Goal: Transaction & Acquisition: Purchase product/service

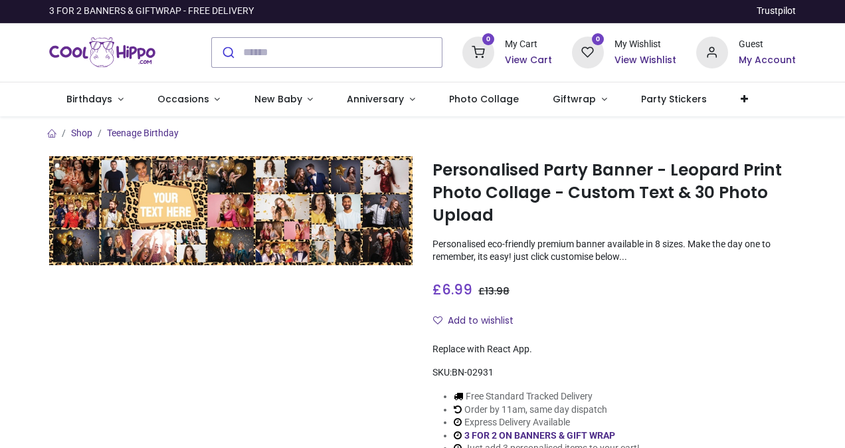
click at [302, 324] on div at bounding box center [230, 316] width 383 height 320
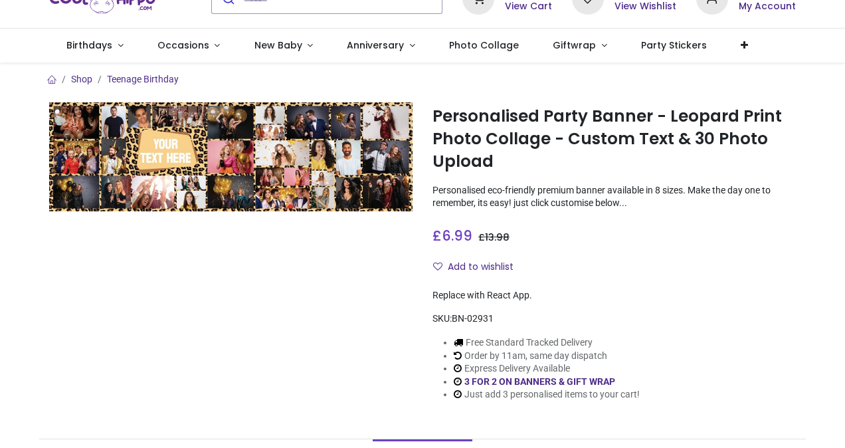
scroll to position [53, 0]
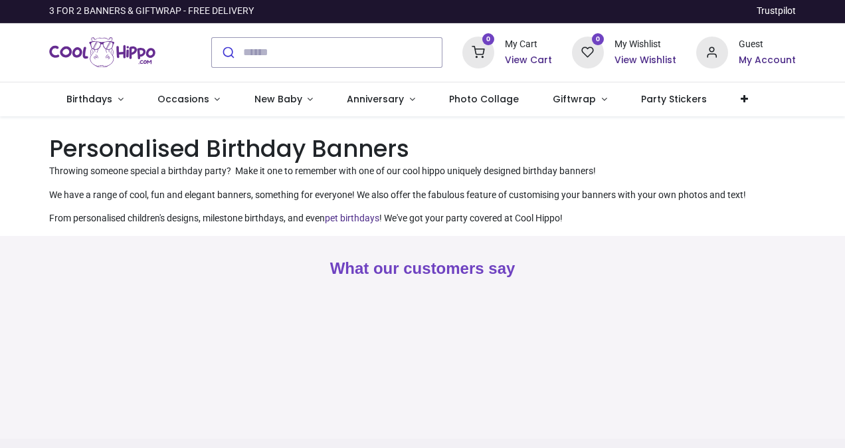
click at [36, 178] on div "Pricelist : Public Pricelist Public Pricelist Categories All Products" at bounding box center [422, 176] width 845 height 120
click at [481, 103] on span "Photo Collage" at bounding box center [484, 98] width 70 height 13
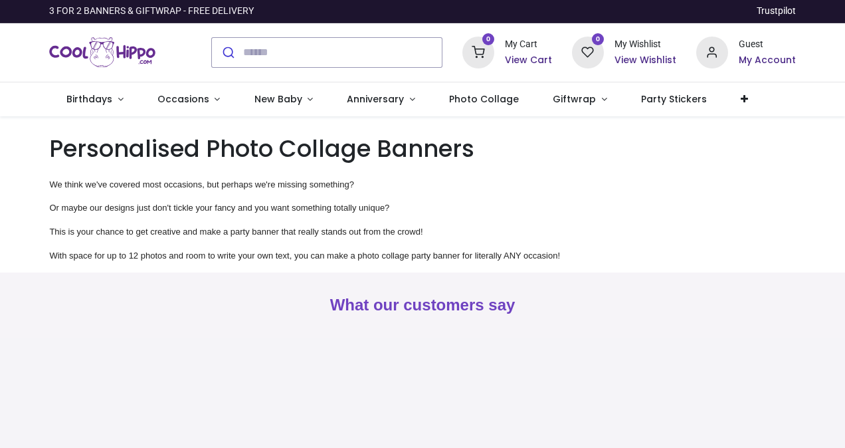
click at [22, 184] on div "Pricelist : Public Pricelist Public Pricelist Categories All Products" at bounding box center [422, 194] width 845 height 156
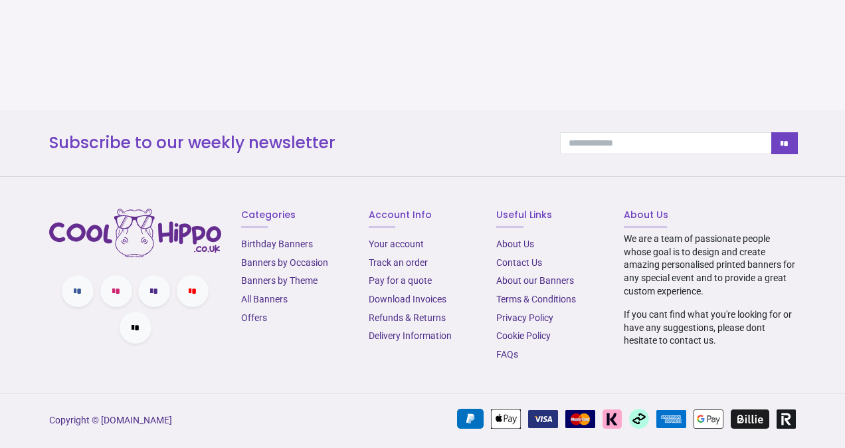
scroll to position [366, 0]
click at [274, 243] on link "Birthday Banners" at bounding box center [277, 244] width 72 height 11
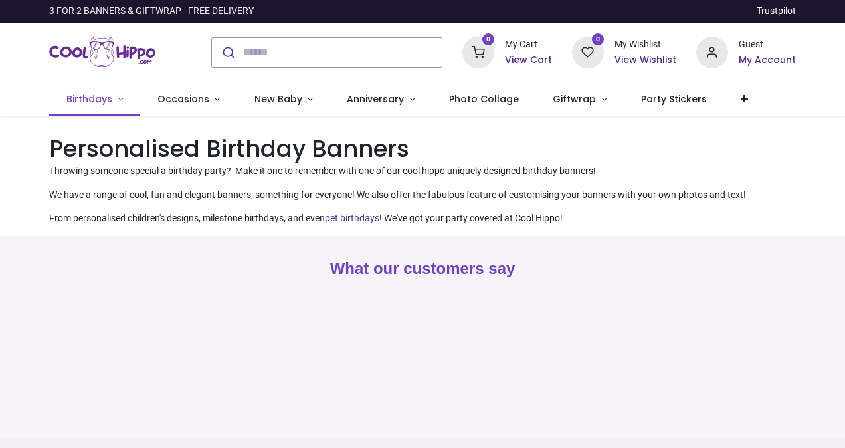
click at [114, 98] on link "Birthdays" at bounding box center [94, 99] width 91 height 35
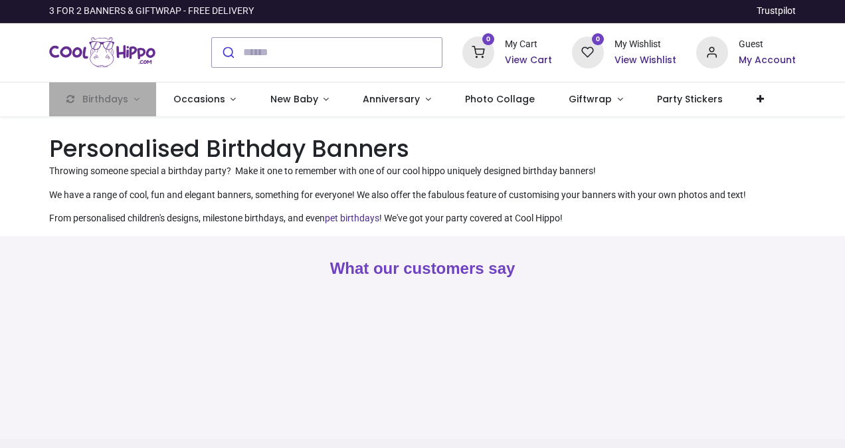
click at [14, 46] on div "0 My Cart View Cart 0 Guest" at bounding box center [422, 52] width 845 height 59
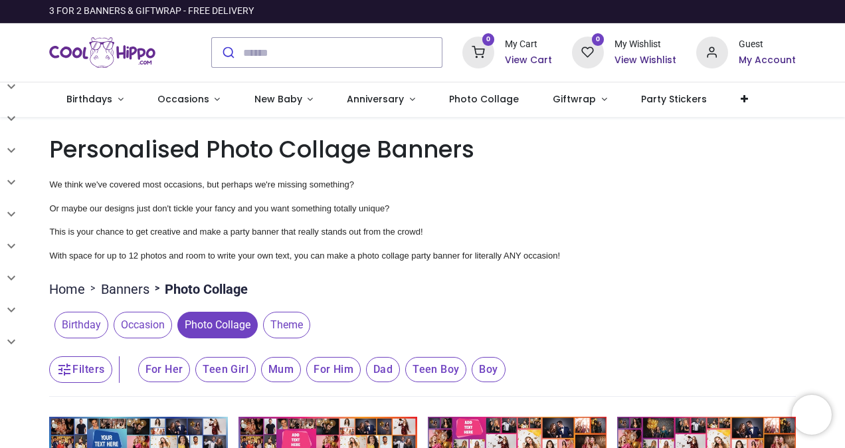
click at [642, 180] on p "We think we've covered most occasions, but perhaps we're missing something?" at bounding box center [422, 178] width 746 height 26
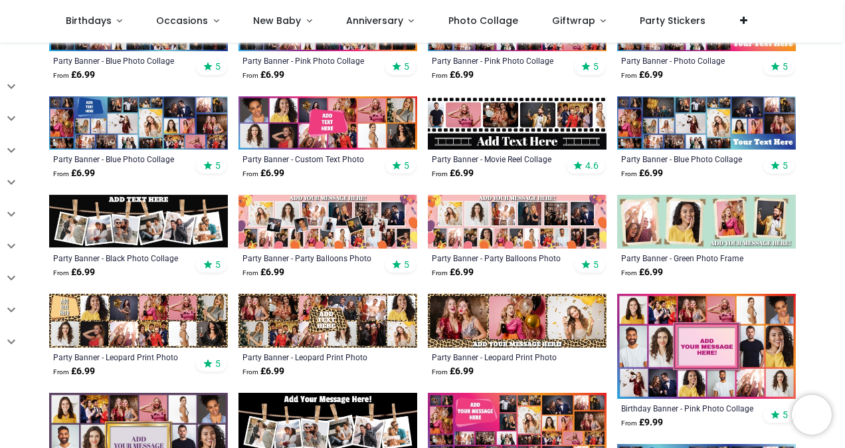
scroll to position [372, 0]
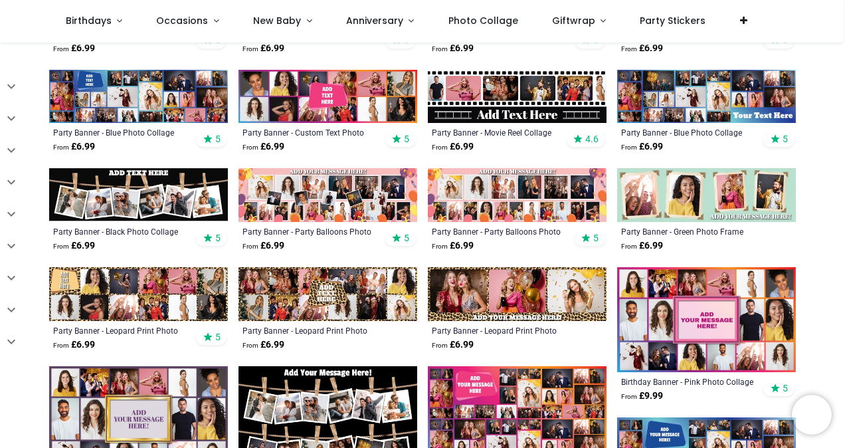
click at [338, 185] on img at bounding box center [328, 195] width 179 height 54
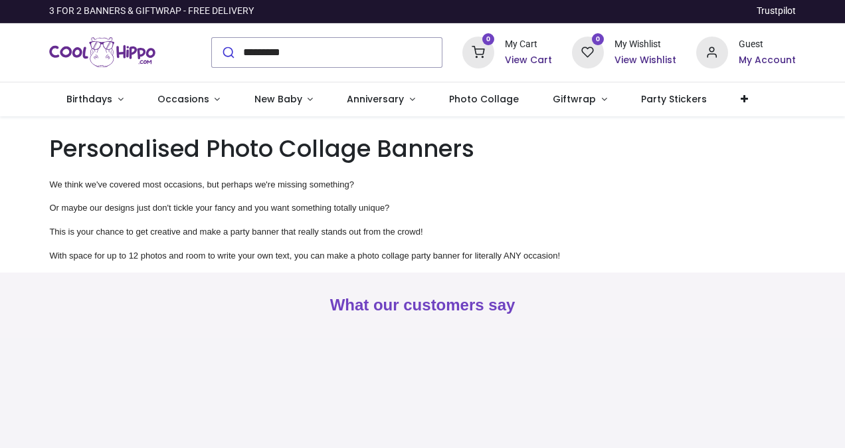
type input "*********"
click at [212, 38] on button "submit" at bounding box center [227, 52] width 31 height 29
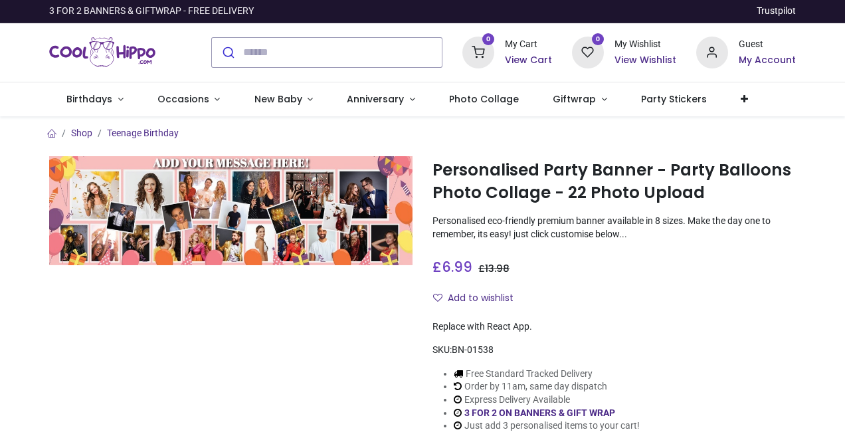
click at [342, 326] on div at bounding box center [230, 305] width 383 height 298
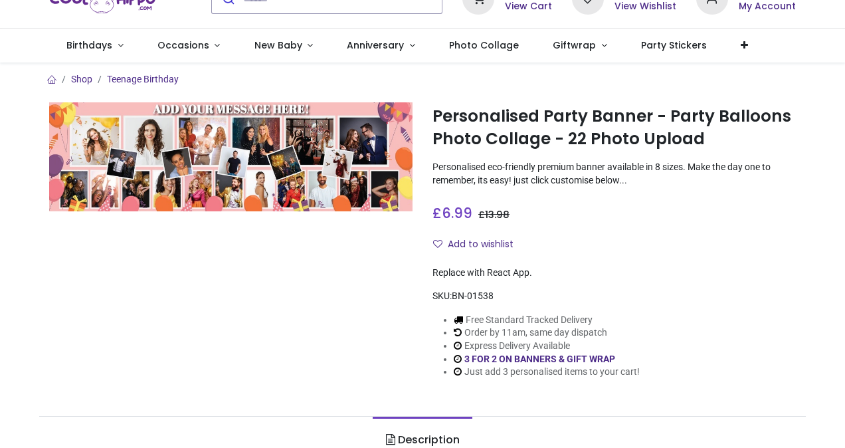
scroll to position [53, 0]
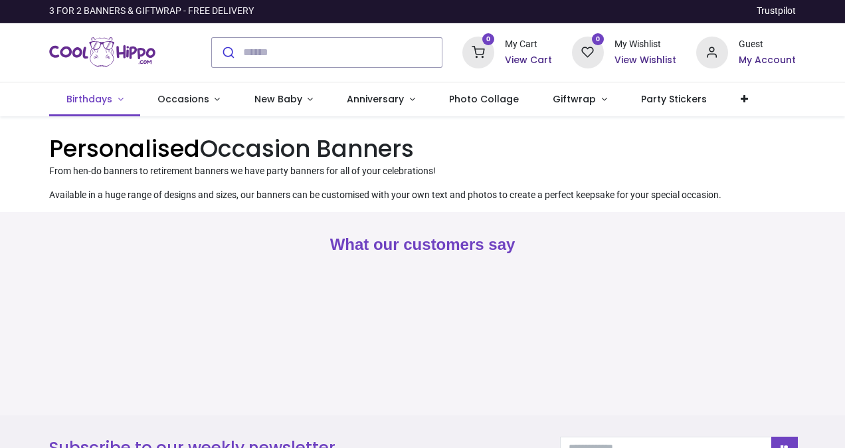
click at [114, 99] on link "Birthdays" at bounding box center [94, 99] width 91 height 35
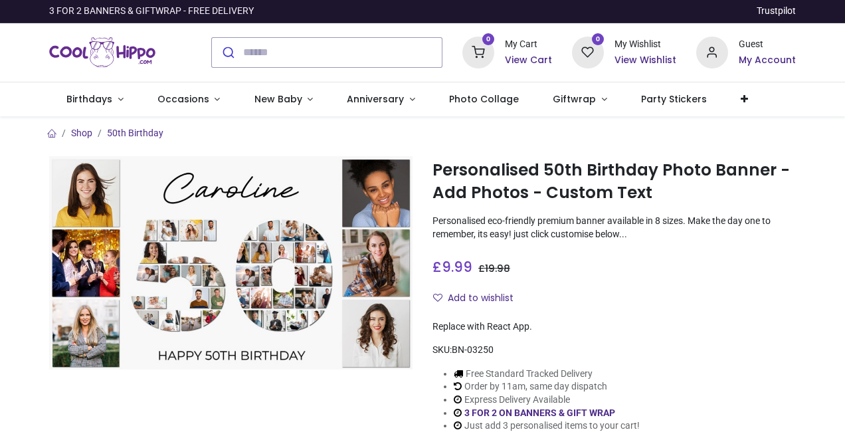
click at [646, 286] on div "£ 9.99 9.99 GBP £ 19.98 £ 19.98 Not Available For Sale Size 51cm (W) x 30cm (H)…" at bounding box center [615, 281] width 364 height 58
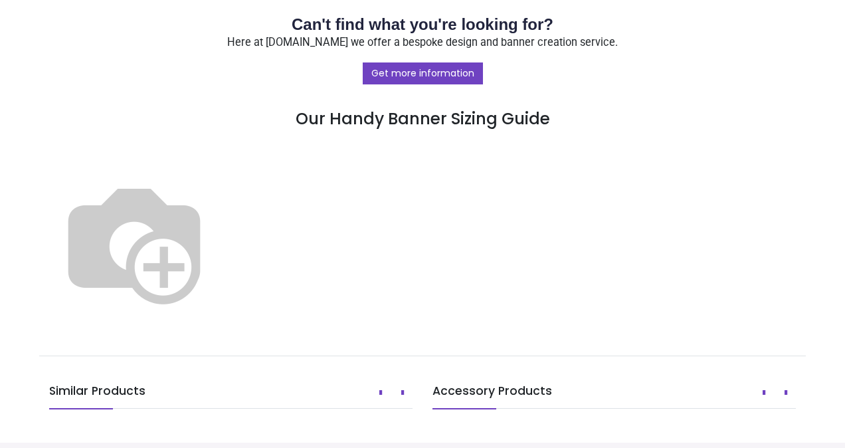
scroll to position [691, 0]
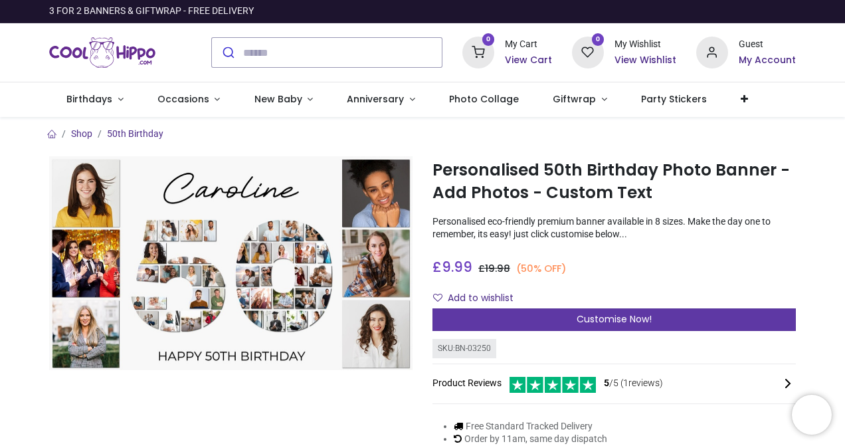
click at [619, 320] on span "Customise Now!" at bounding box center [614, 318] width 75 height 13
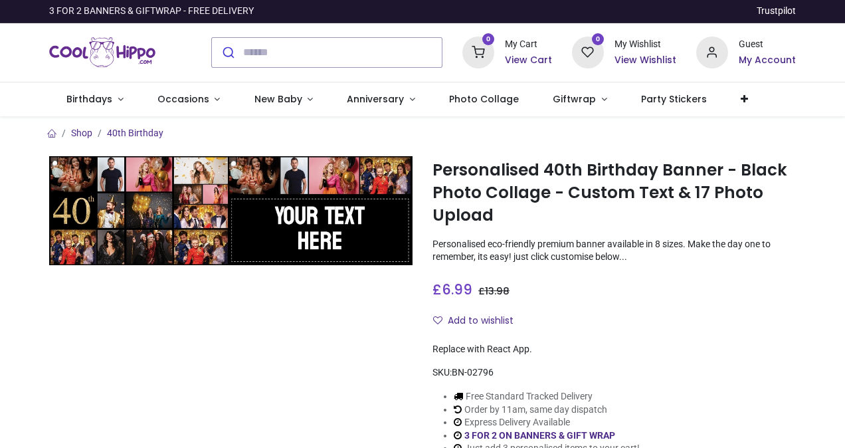
click at [76, 210] on img at bounding box center [231, 210] width 364 height 109
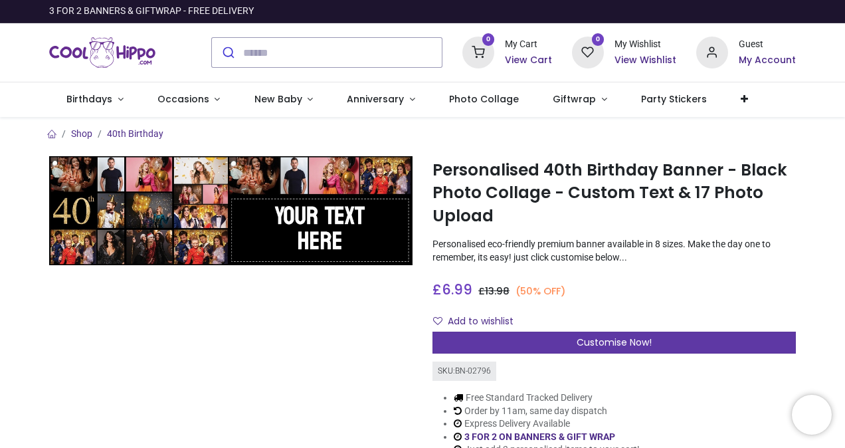
click at [592, 336] on div "Customise Now!" at bounding box center [615, 343] width 364 height 23
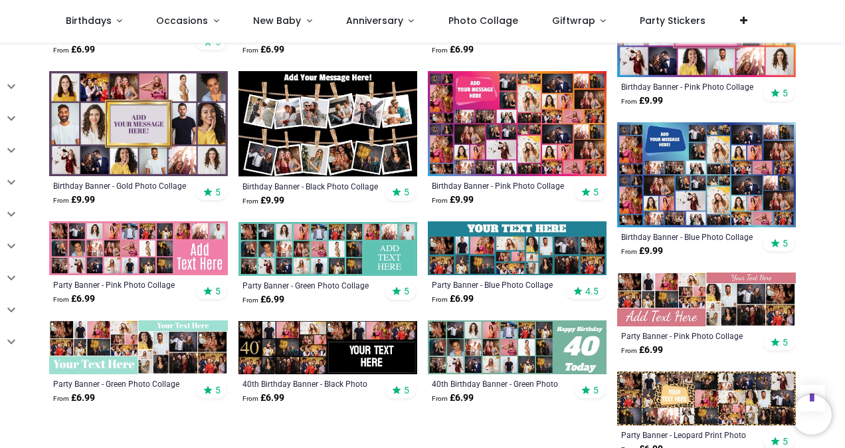
scroll to position [691, 0]
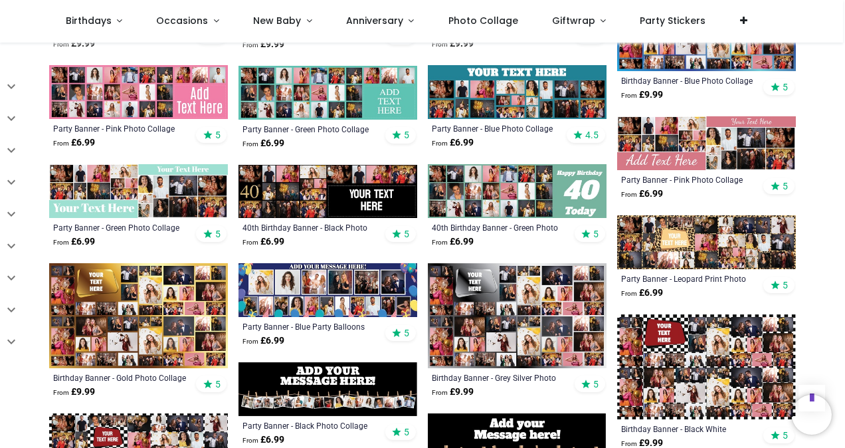
scroll to position [824, 0]
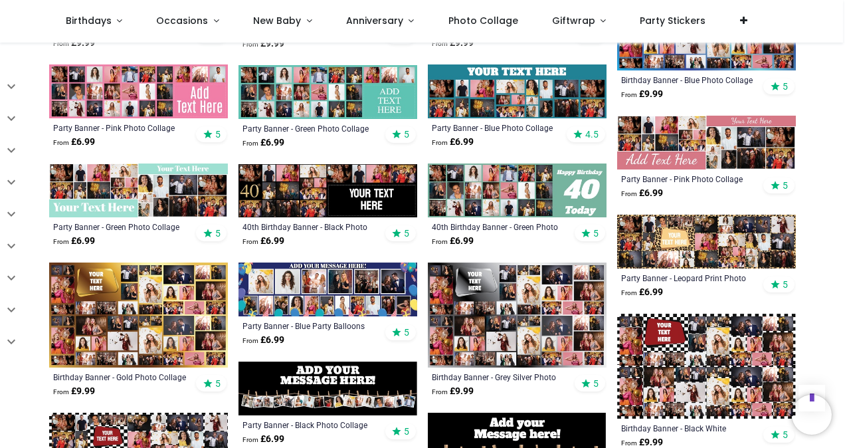
click at [728, 231] on img at bounding box center [706, 242] width 179 height 54
